Goal: Task Accomplishment & Management: Complete application form

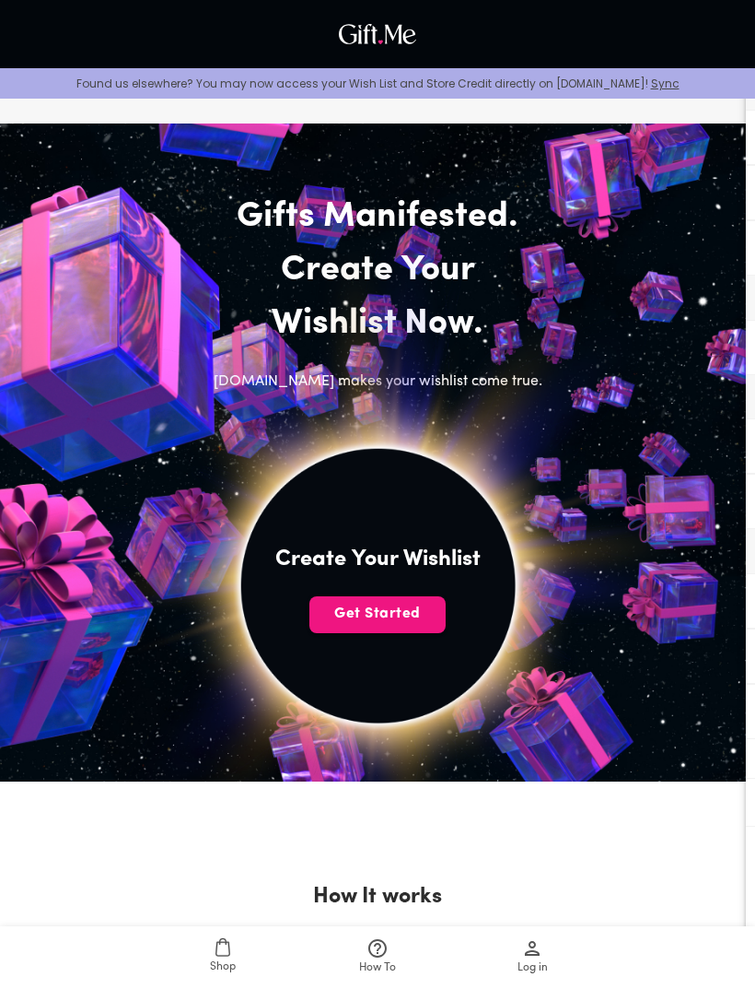
click at [417, 602] on button "Get Started" at bounding box center [378, 614] width 136 height 37
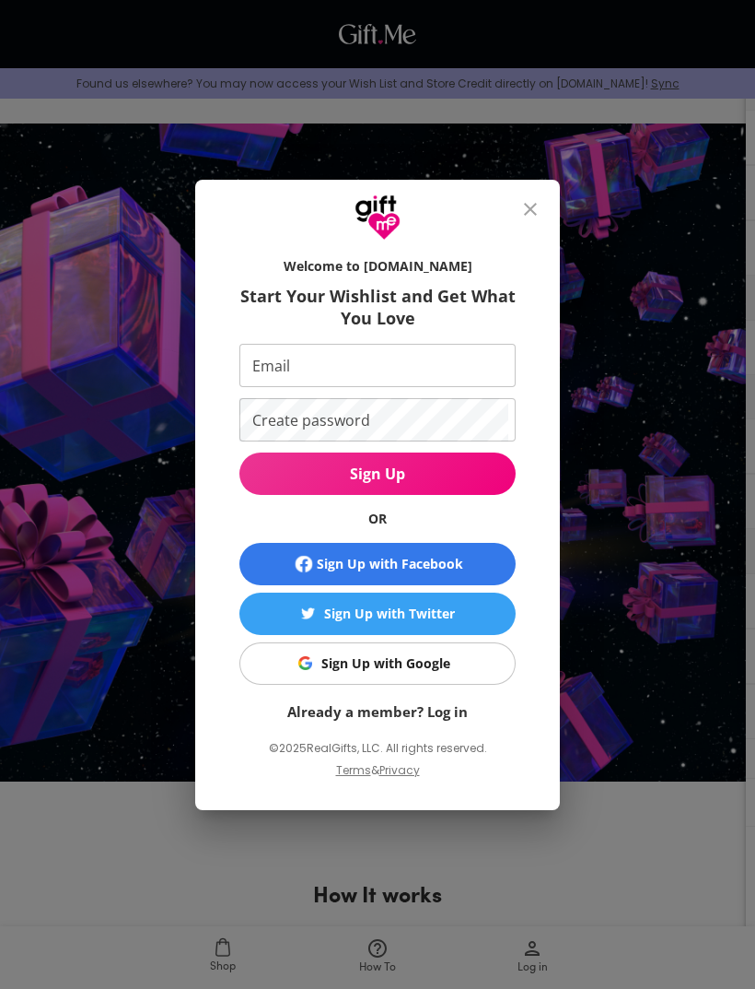
click at [474, 658] on span "Sign Up with Google" at bounding box center [374, 663] width 253 height 20
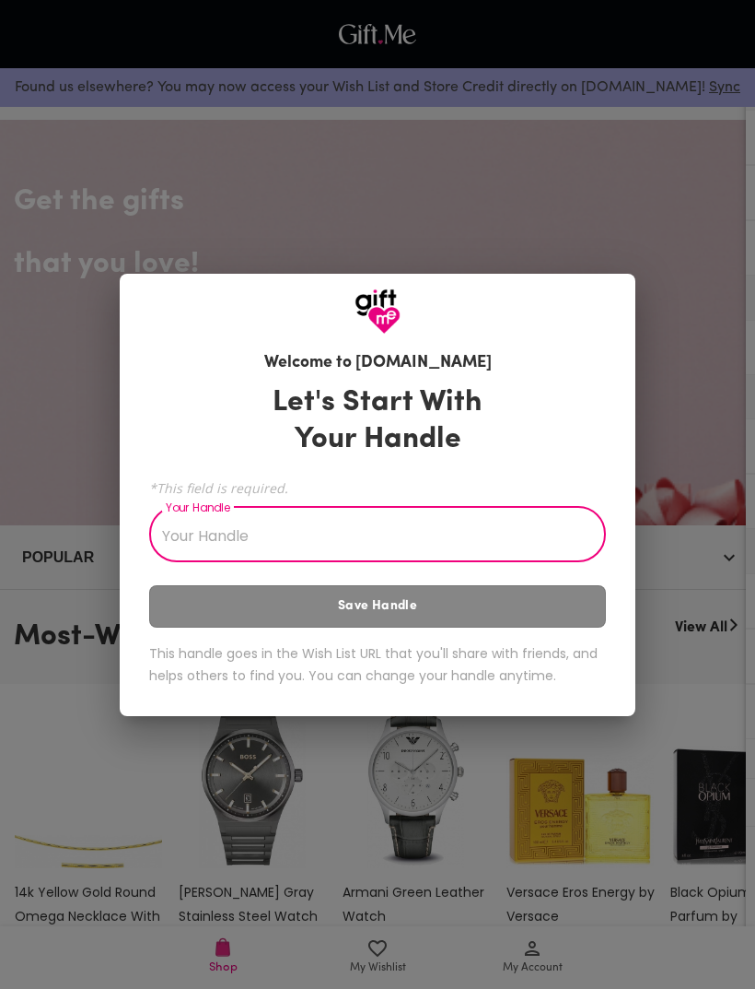
click at [544, 540] on input "Your Handle" at bounding box center [367, 536] width 437 height 52
click at [675, 462] on div "Welcome to [DOMAIN_NAME] Let's Start With Your Handle *This field is required. …" at bounding box center [377, 494] width 755 height 989
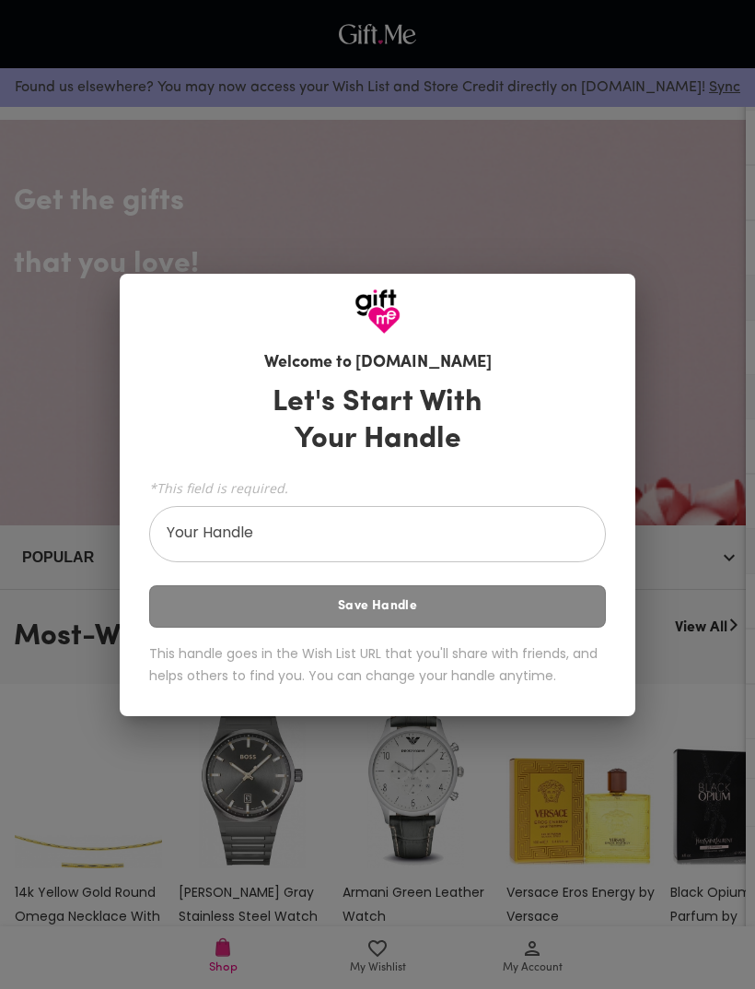
click at [545, 539] on input "Your Handle" at bounding box center [367, 536] width 437 height 52
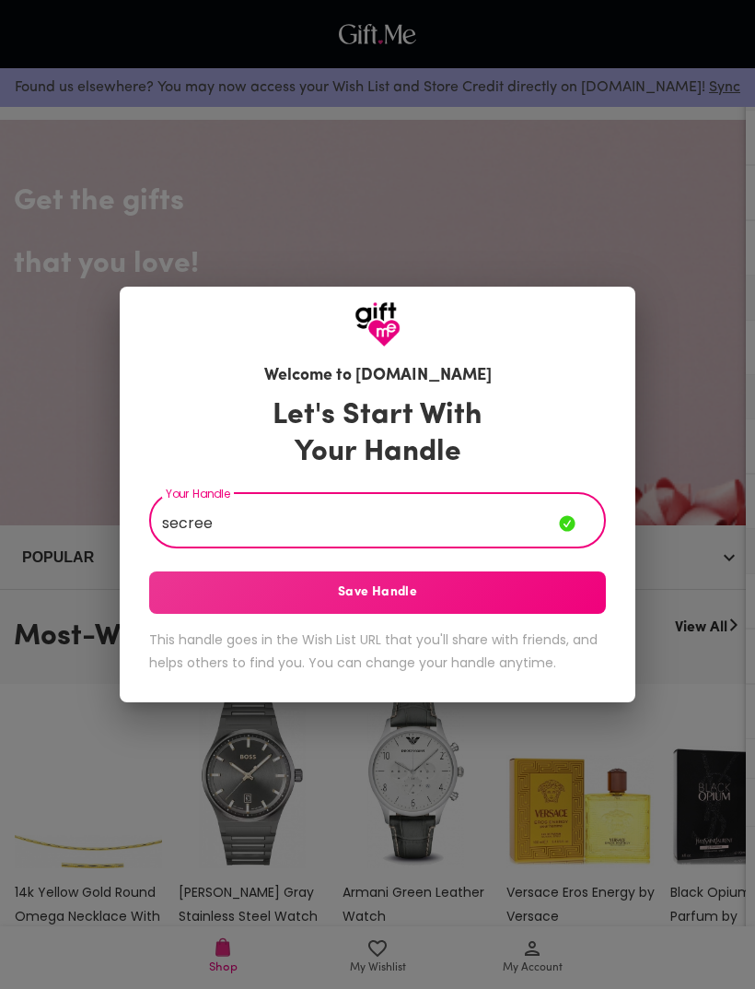
type input "secree"
click at [535, 587] on span "Save Handle" at bounding box center [377, 592] width 457 height 20
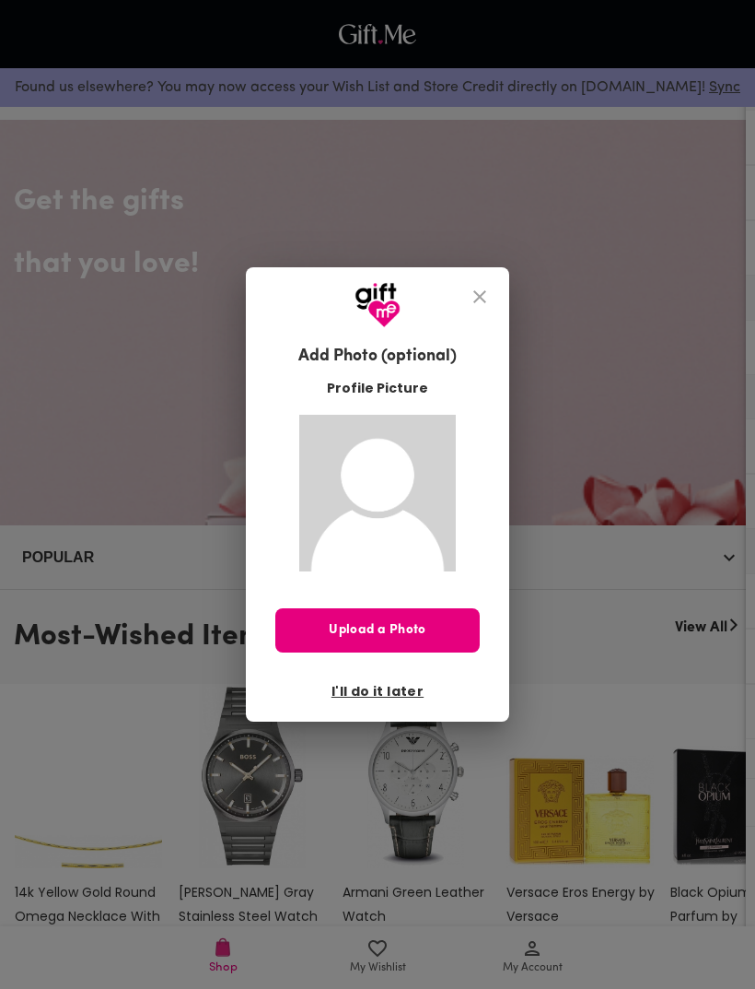
click at [396, 701] on button "I'll do it later" at bounding box center [377, 690] width 107 height 31
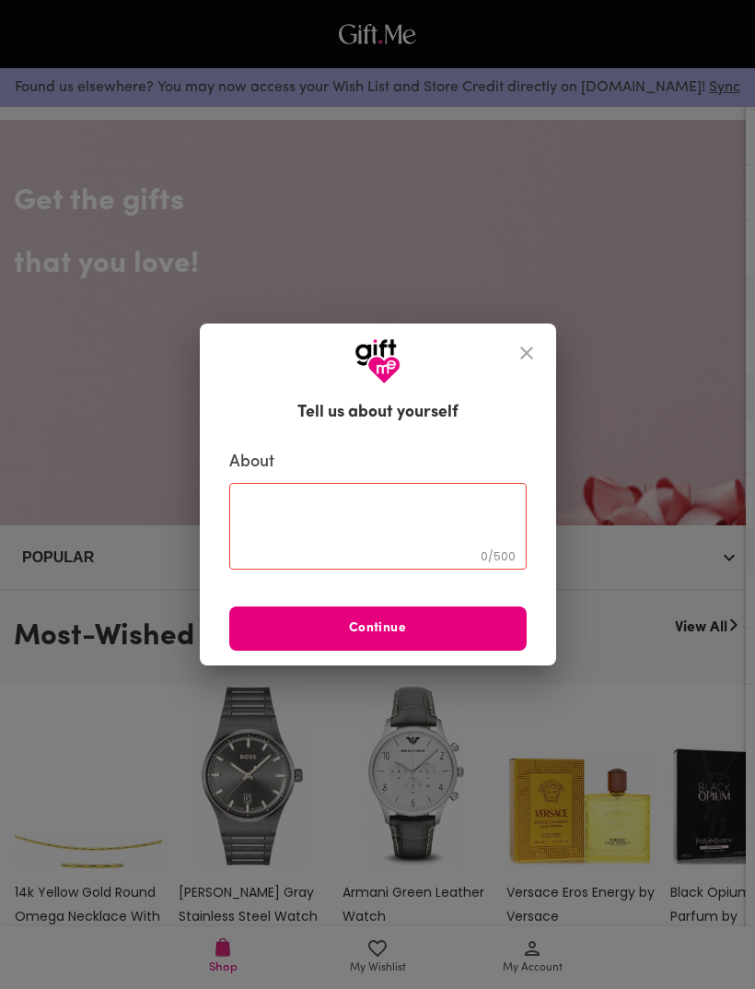
click at [532, 350] on button "close" at bounding box center [527, 353] width 44 height 44
